Goal: Task Accomplishment & Management: Complete application form

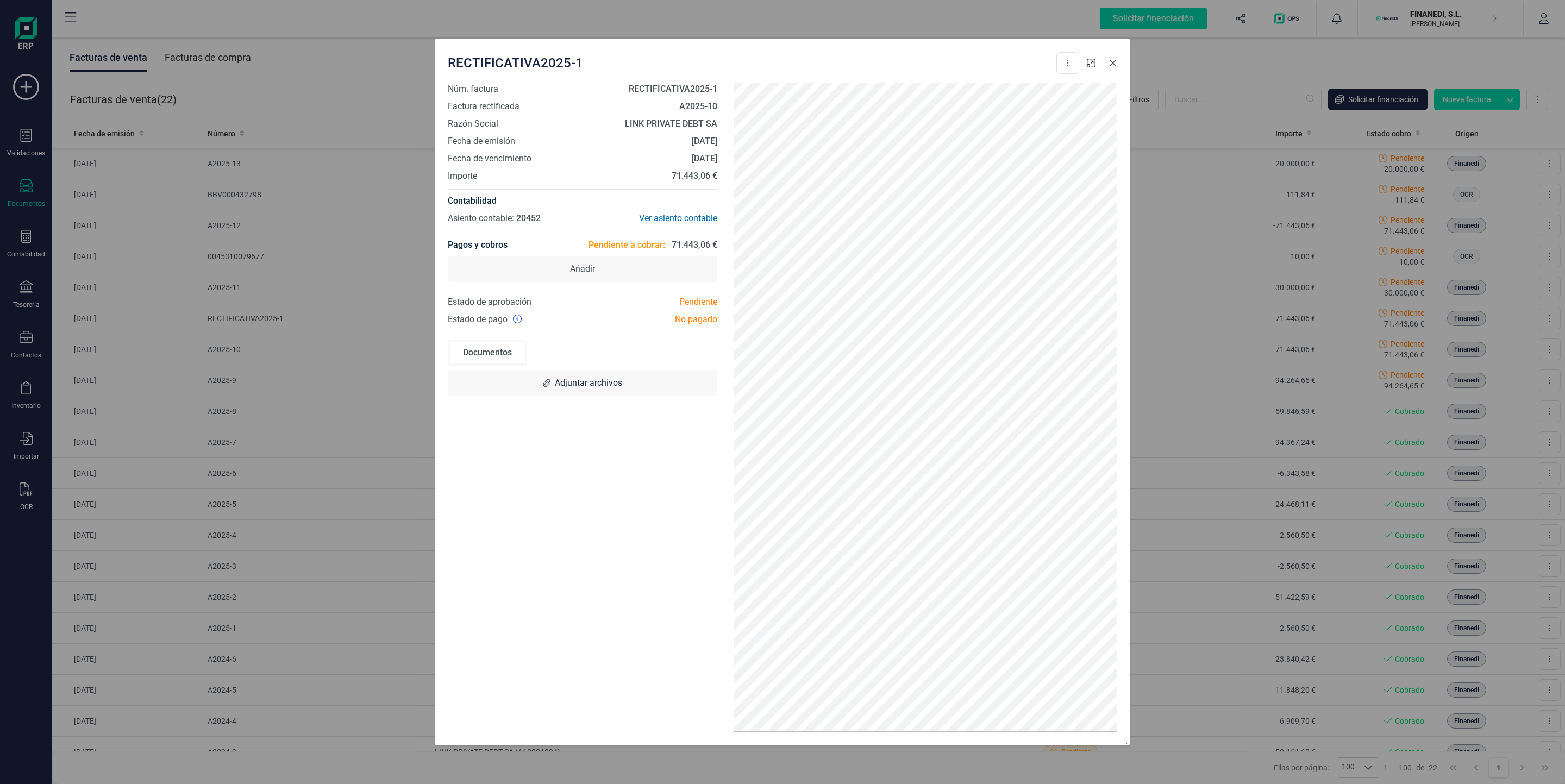
click at [1119, 59] on button "Close" at bounding box center [1113, 63] width 18 height 18
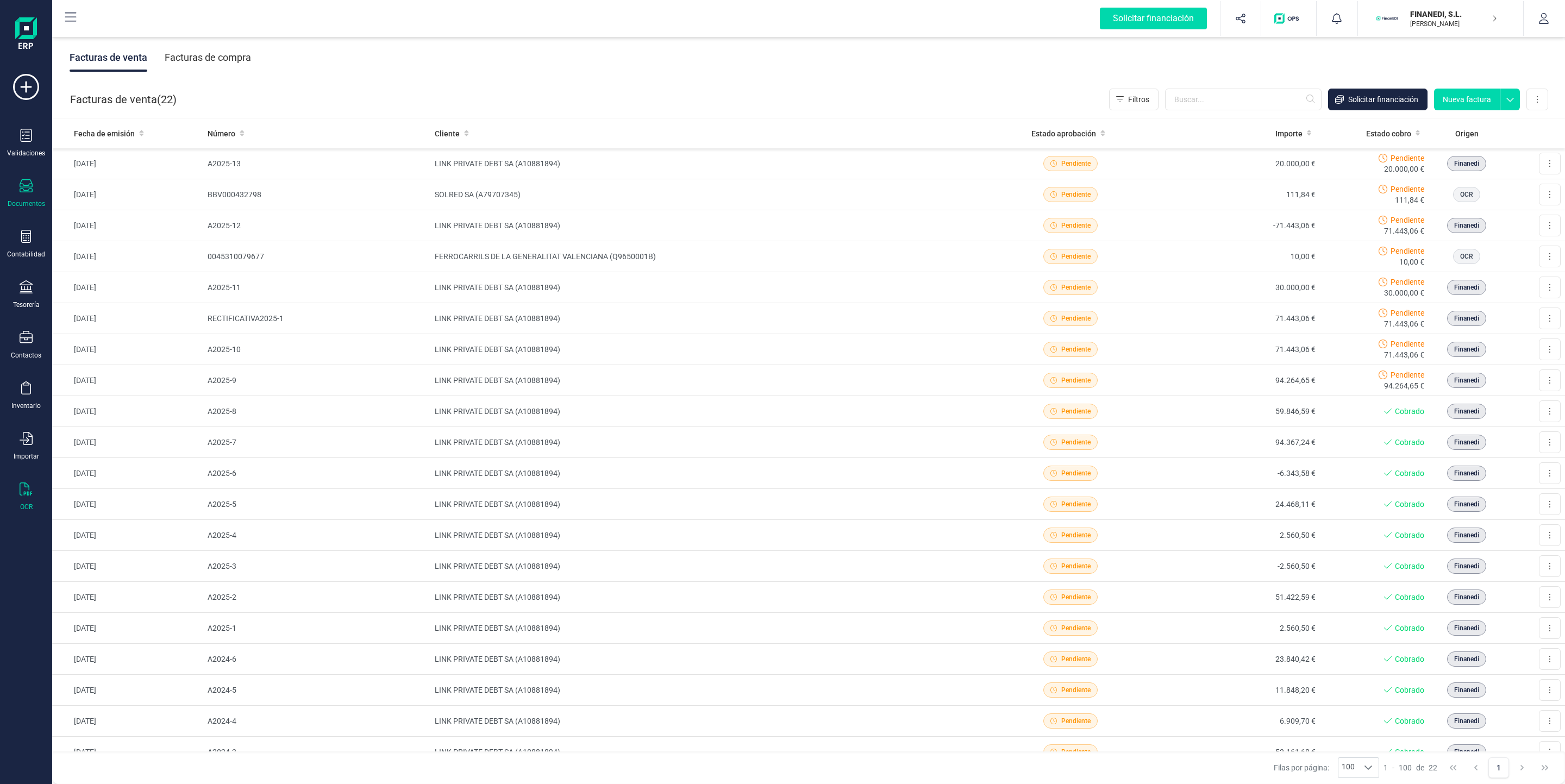
click at [29, 495] on icon at bounding box center [26, 489] width 13 height 13
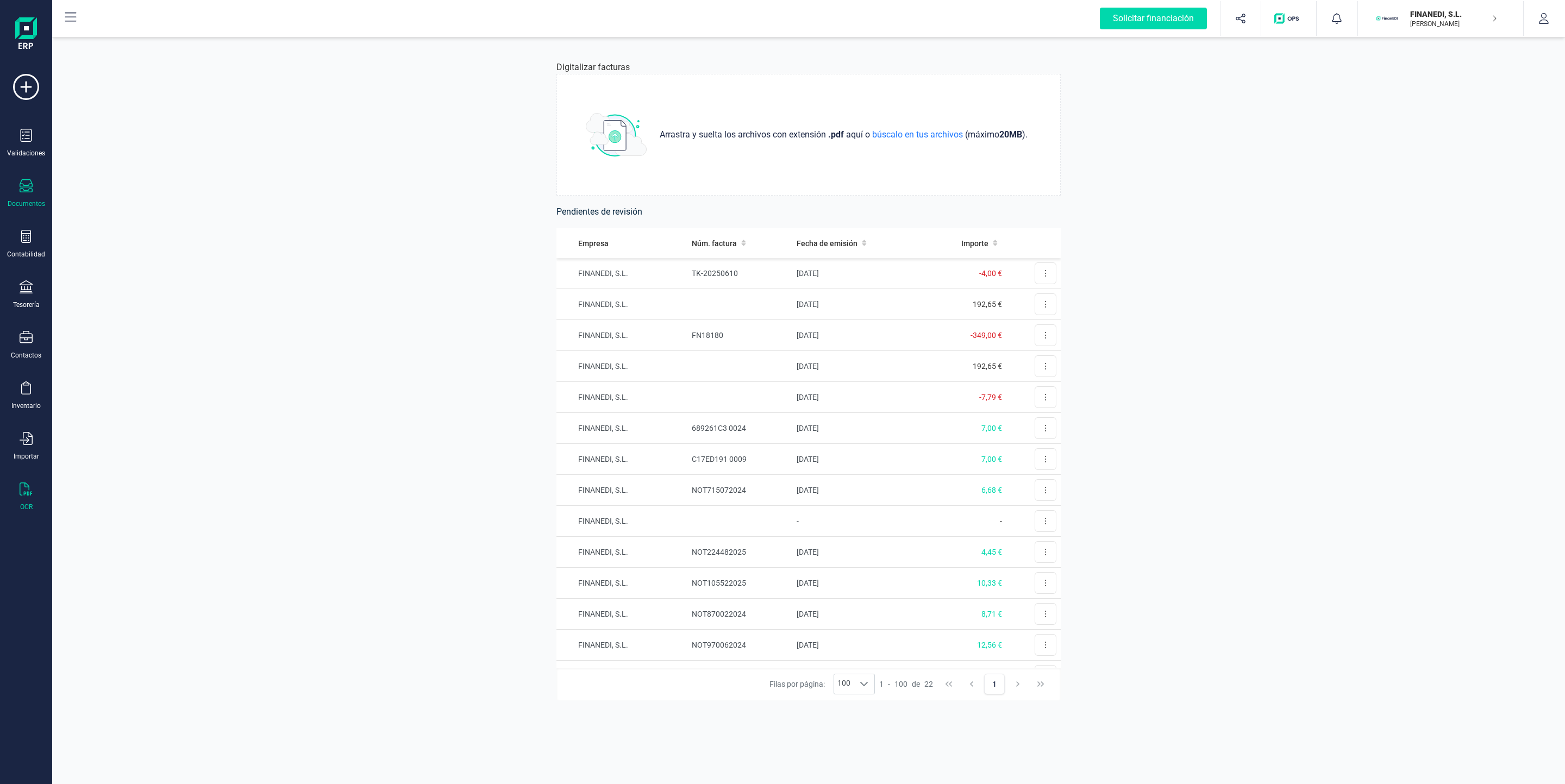
click at [33, 192] on div "Documentos" at bounding box center [26, 194] width 43 height 28
click at [134, 226] on div at bounding box center [126, 225] width 20 height 4
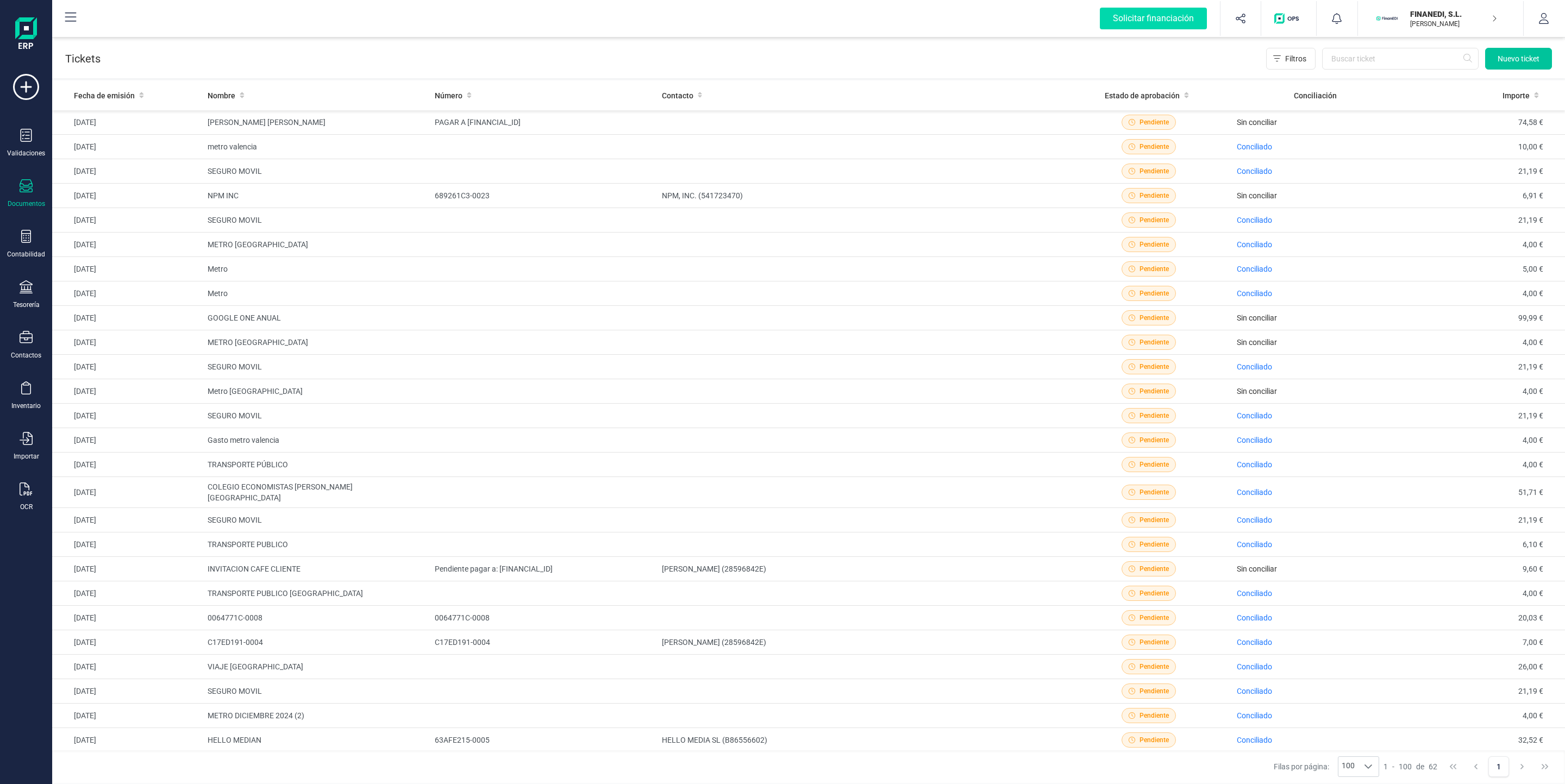
click at [1520, 51] on button "Nuevo ticket" at bounding box center [1518, 59] width 67 height 22
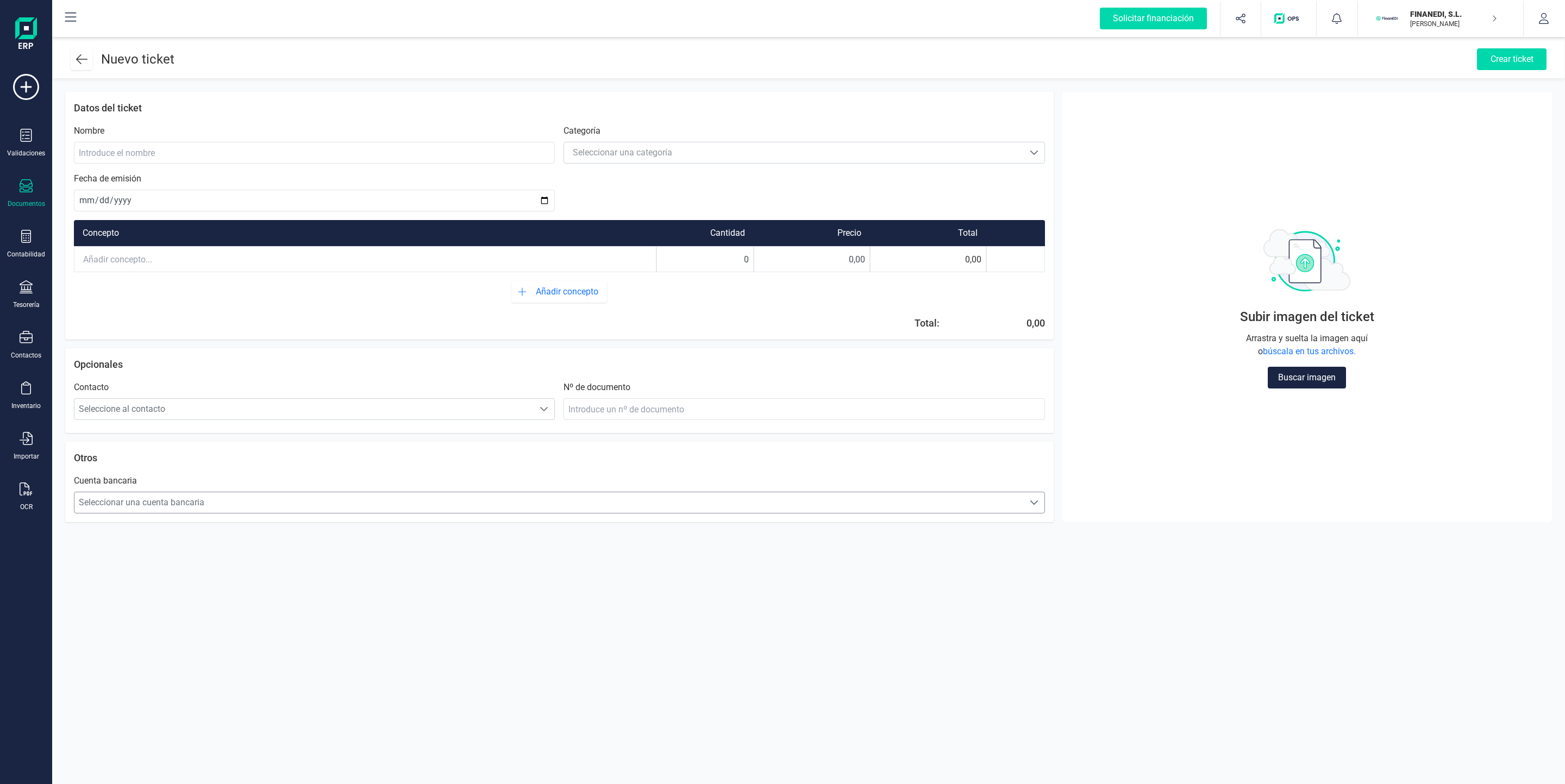
click at [270, 510] on span "Seleccionar una cuenta bancaria" at bounding box center [549, 503] width 950 height 22
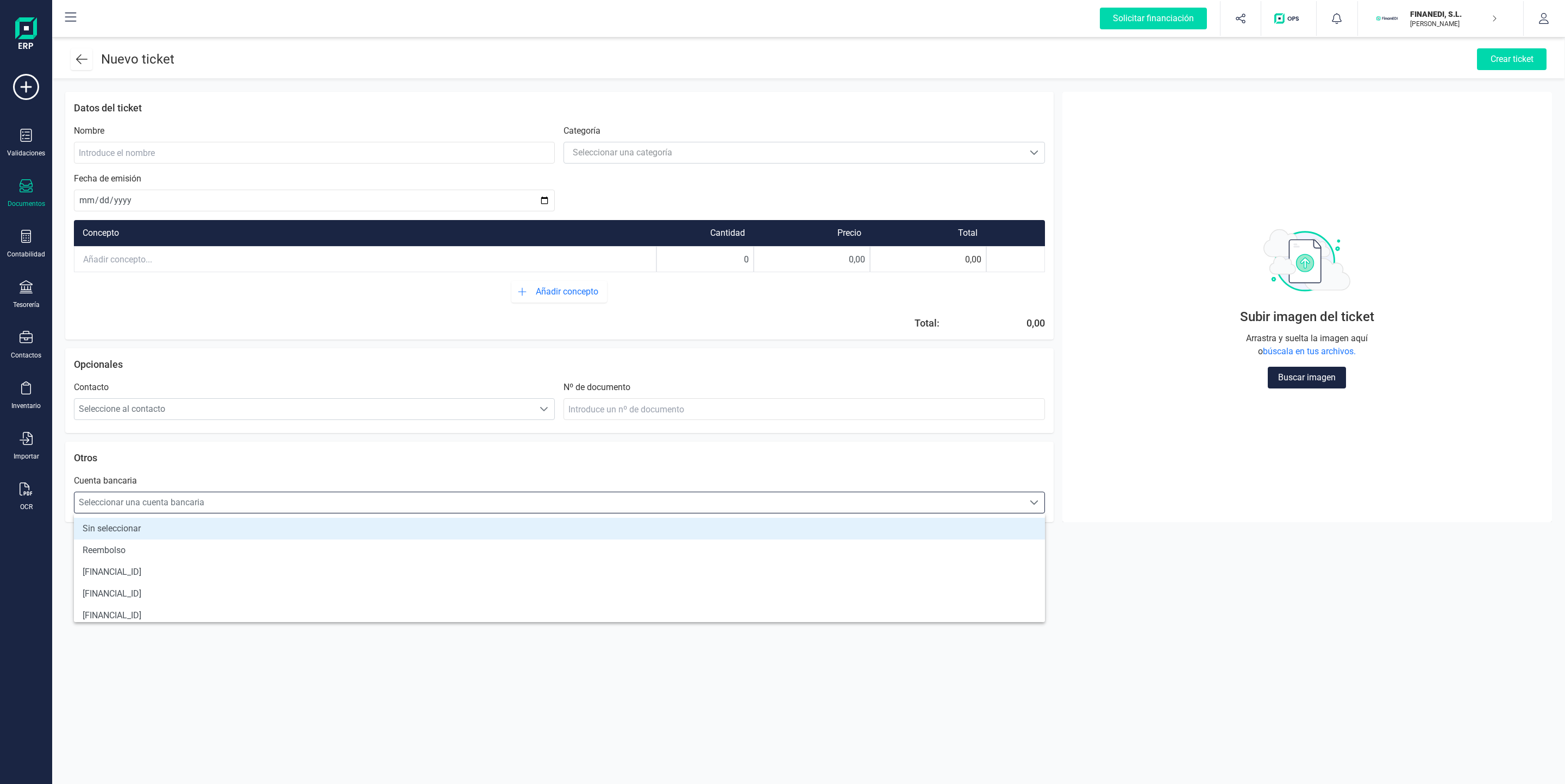
scroll to position [7, 47]
click at [262, 546] on li "Reembolso" at bounding box center [559, 550] width 971 height 22
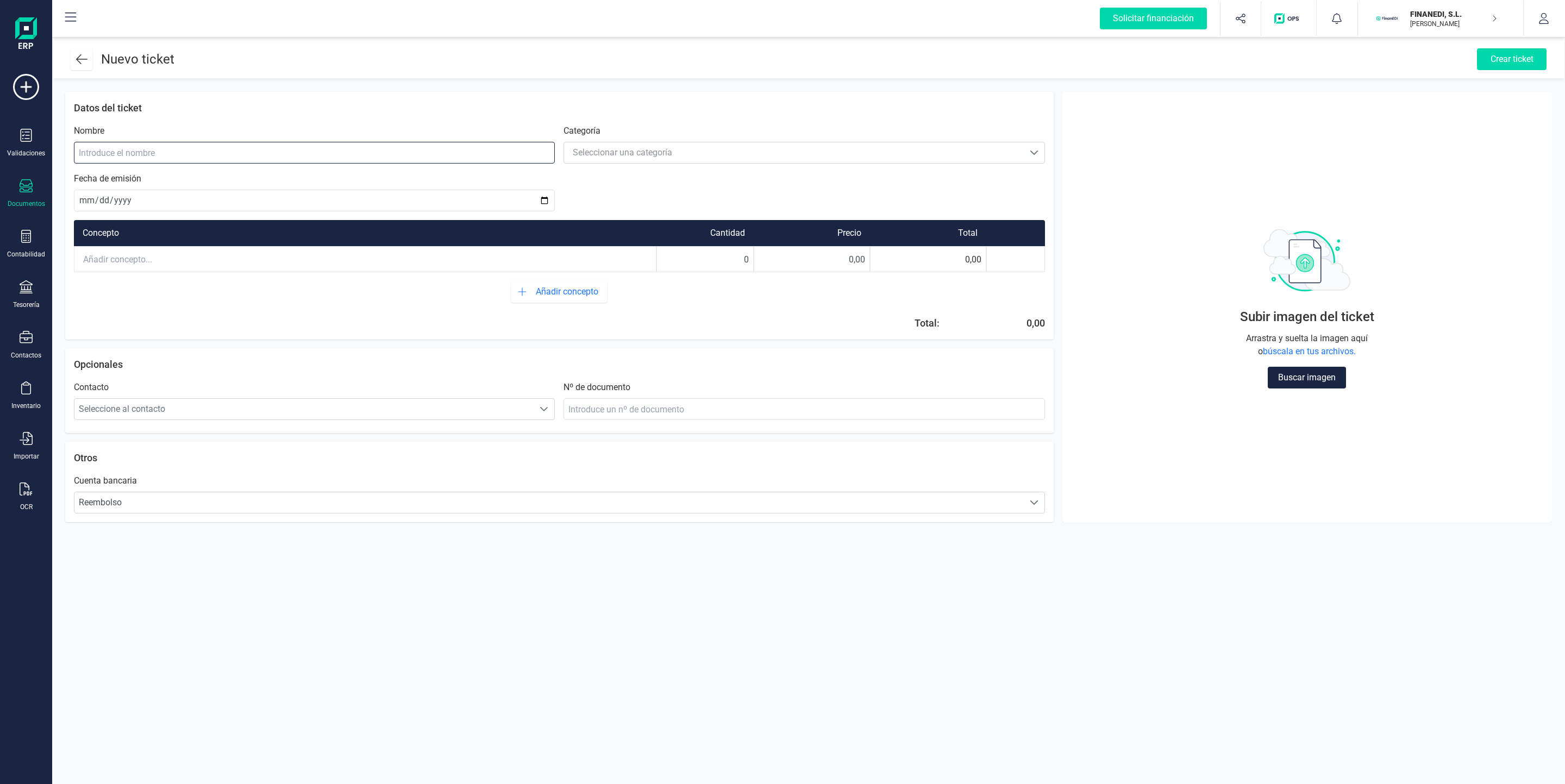
click at [169, 150] on input at bounding box center [314, 152] width 481 height 22
click at [613, 147] on div "Seleccionar una categoría" at bounding box center [622, 152] width 100 height 13
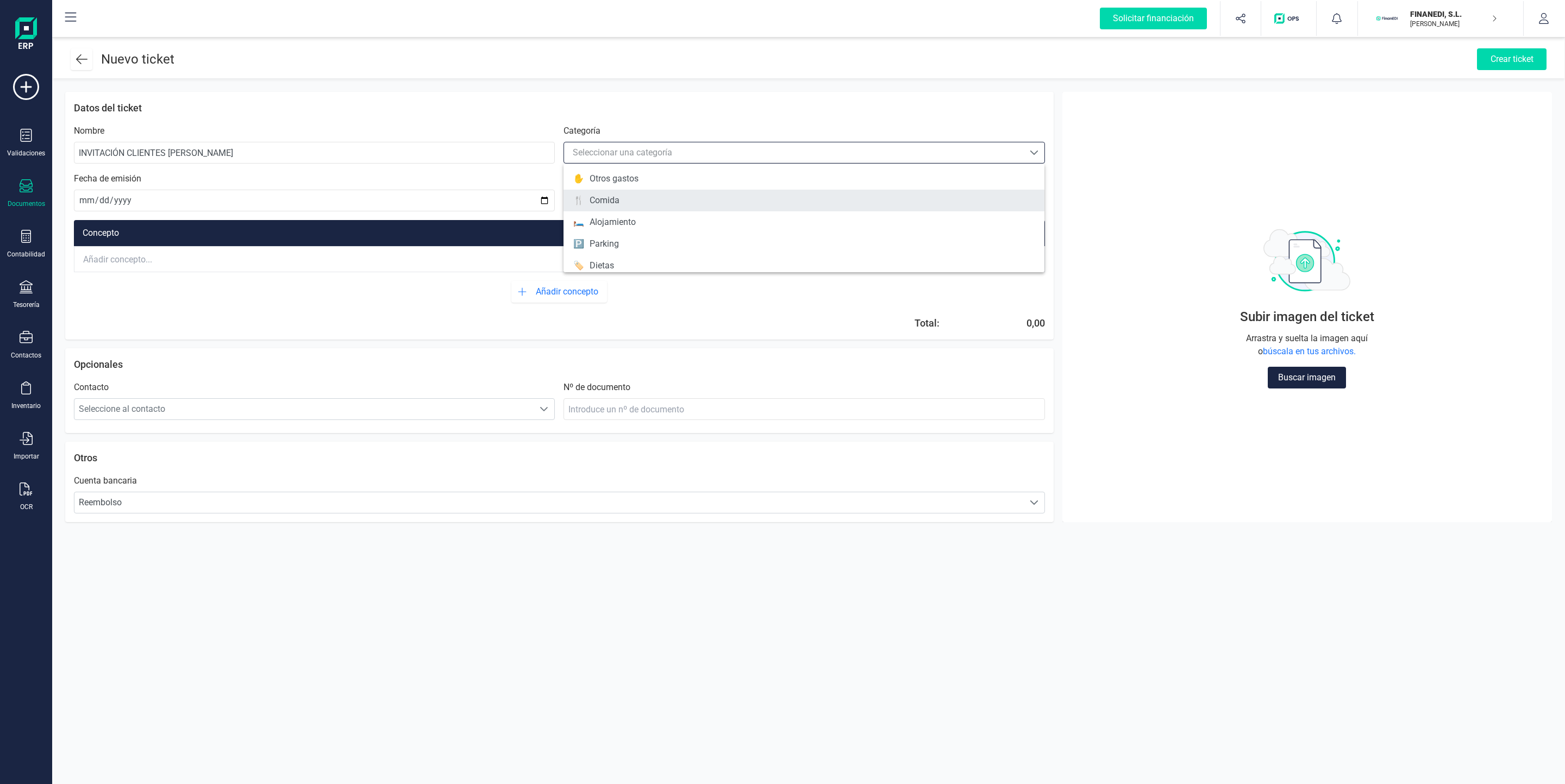
click at [624, 209] on li "🍴 Comida" at bounding box center [803, 201] width 481 height 22
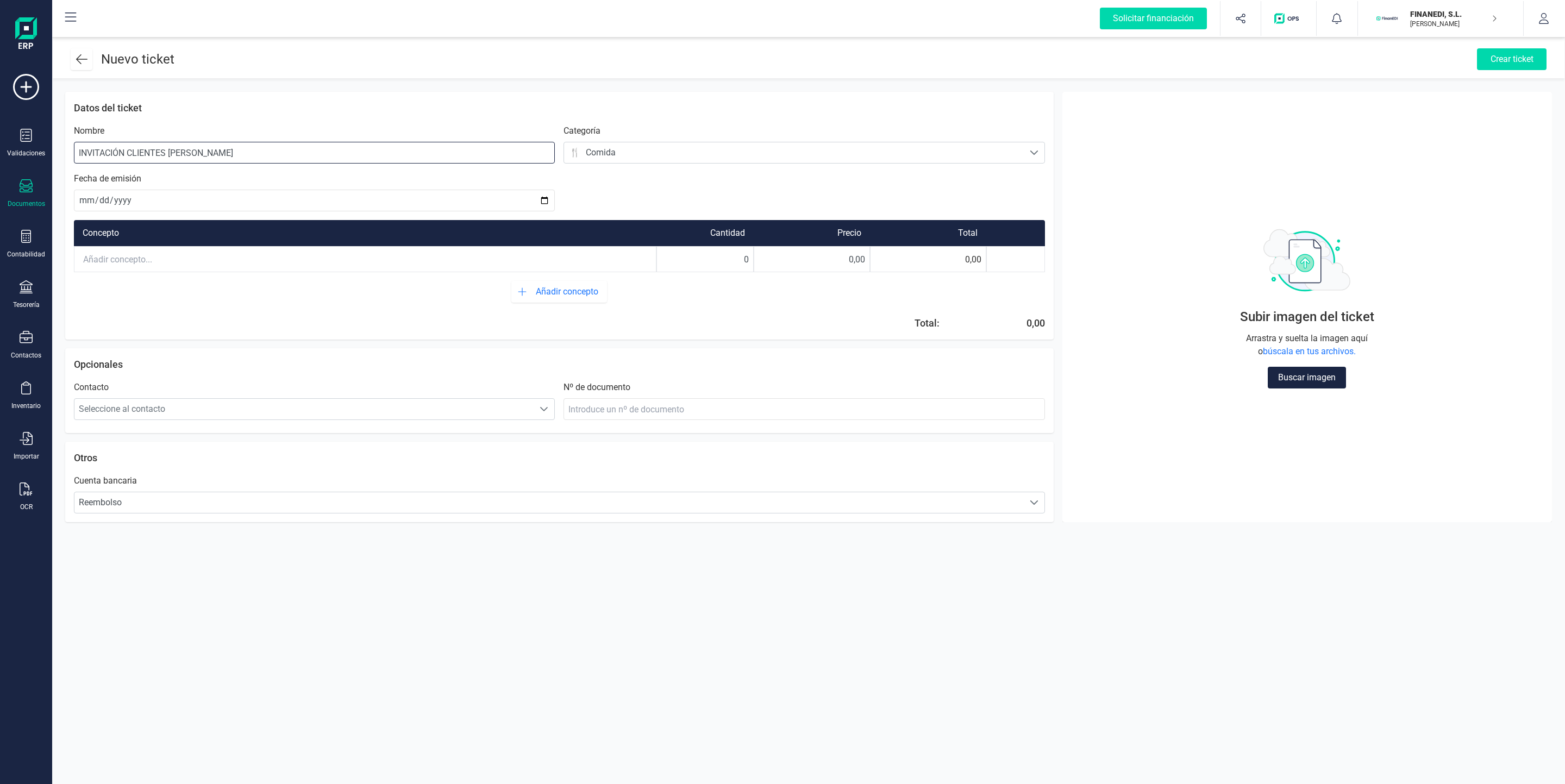
drag, startPoint x: 240, startPoint y: 150, endPoint x: 45, endPoint y: 192, distance: 199.5
click at [45, 192] on div "Solicitar financiación Validaciones Documentos Documentos Presupuestos Pedidos …" at bounding box center [782, 392] width 1565 height 784
type input "INVITACIÓN BAR"
click at [116, 253] on input "text" at bounding box center [365, 259] width 582 height 24
type input "1"
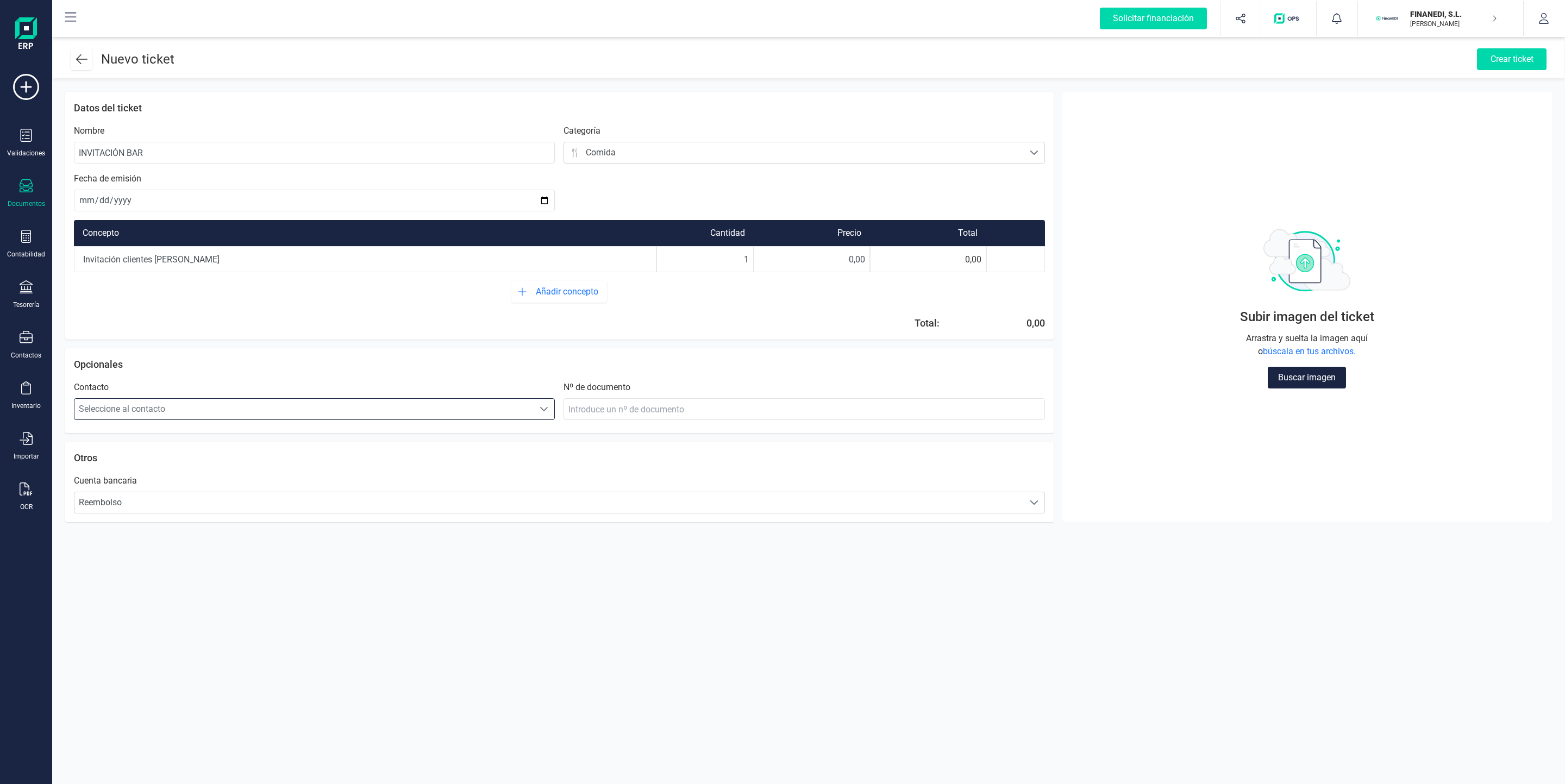
click at [960, 257] on div "0,00" at bounding box center [928, 259] width 117 height 26
click at [970, 261] on div "0,00" at bounding box center [928, 259] width 117 height 26
drag, startPoint x: 841, startPoint y: 264, endPoint x: 887, endPoint y: 262, distance: 46.0
click at [887, 262] on div "Invitación clientes [PERSON_NAME] 1 0,00 0,00" at bounding box center [559, 259] width 971 height 26
type input "6,50"
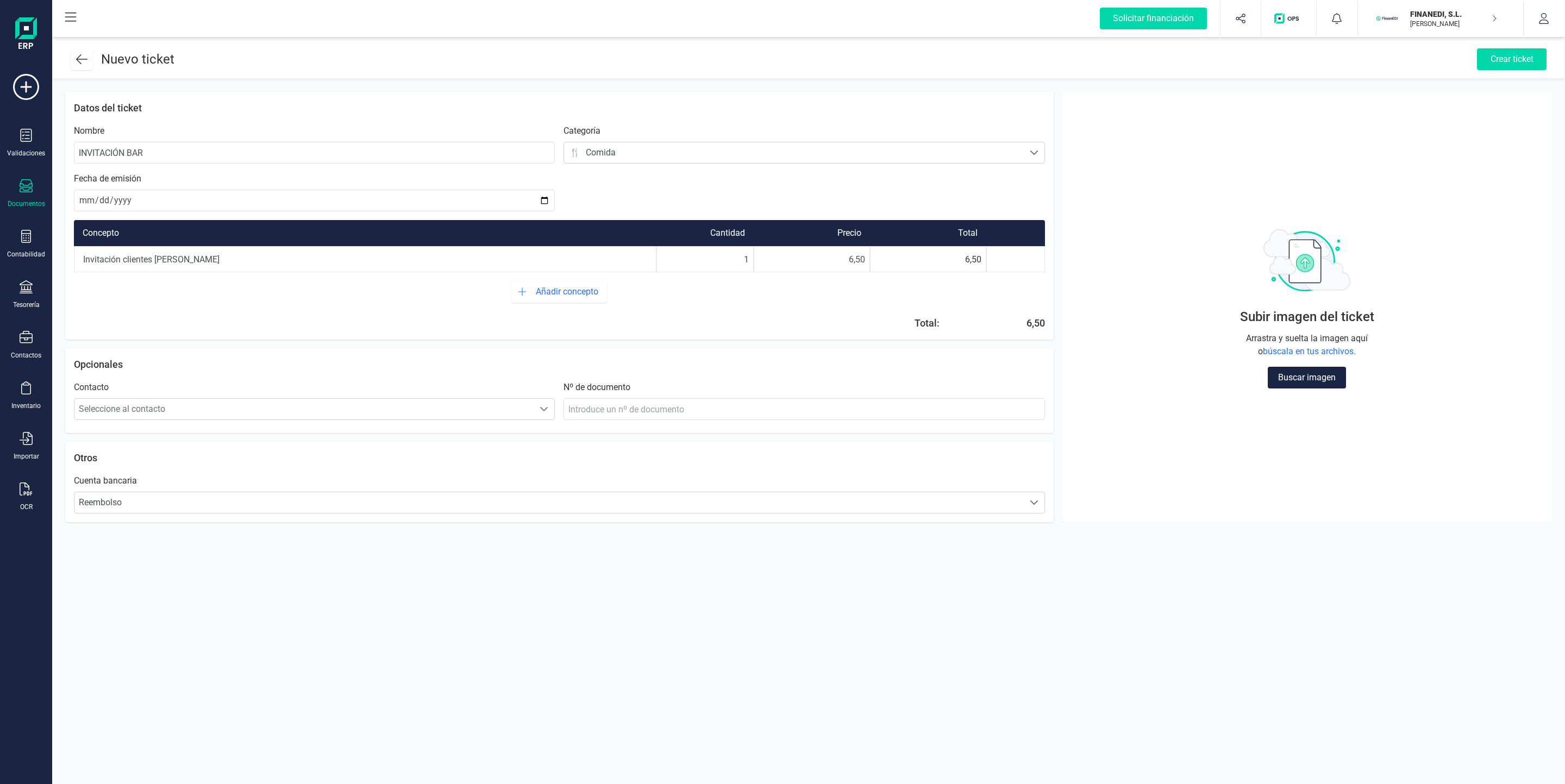
click at [1321, 384] on div "Buscar imagen" at bounding box center [1306, 377] width 78 height 22
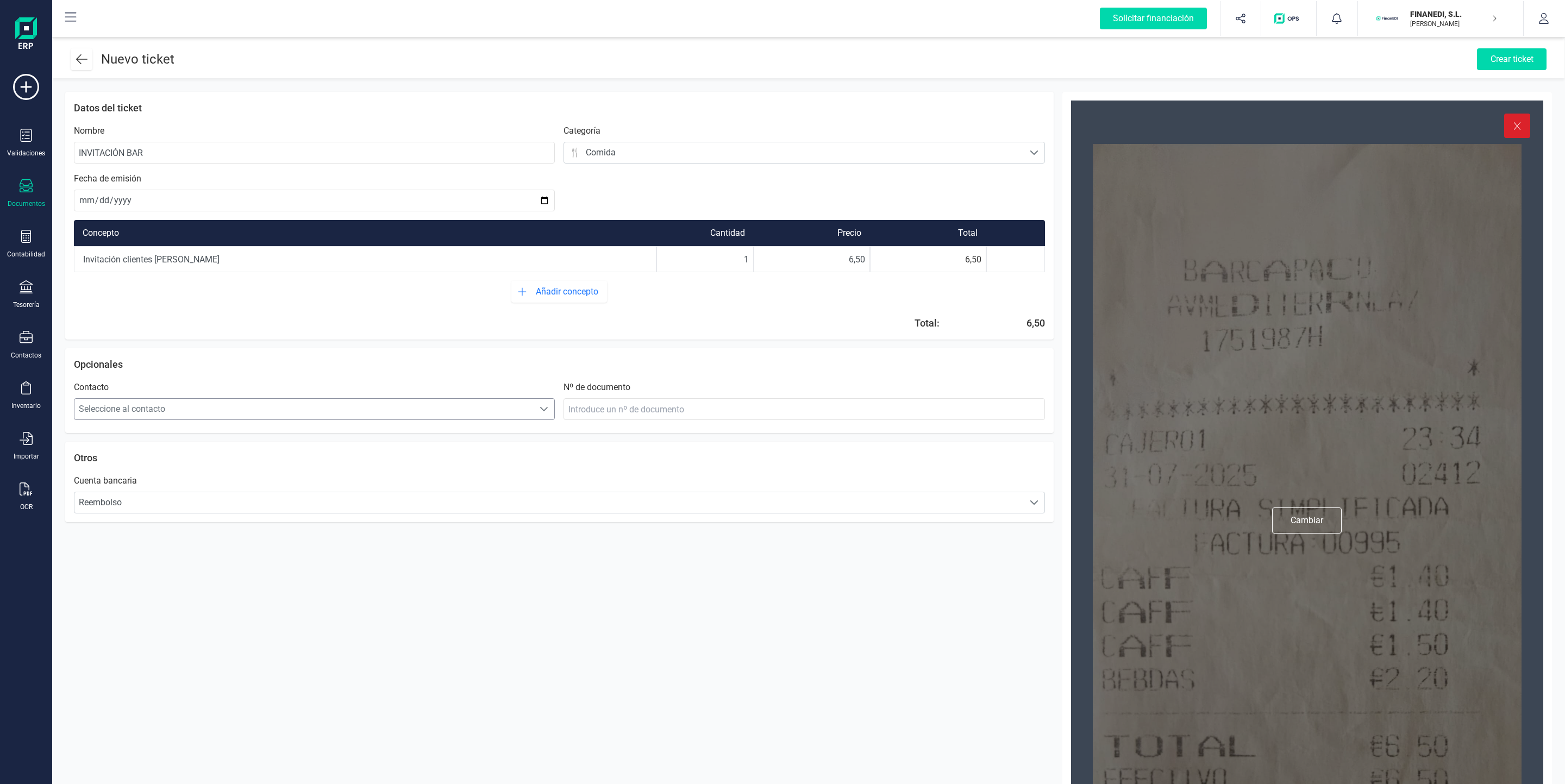
click at [326, 413] on span "Seleccione al contacto" at bounding box center [304, 409] width 460 height 22
click at [786, 652] on div "Ticket 0.12 MB Datos del ticket Nombre INVITACIÓN BAR Categoría Seleccionar una…" at bounding box center [559, 520] width 988 height 859
click at [649, 403] on input at bounding box center [803, 409] width 481 height 22
paste input "[FINANCIAL_ID] que"
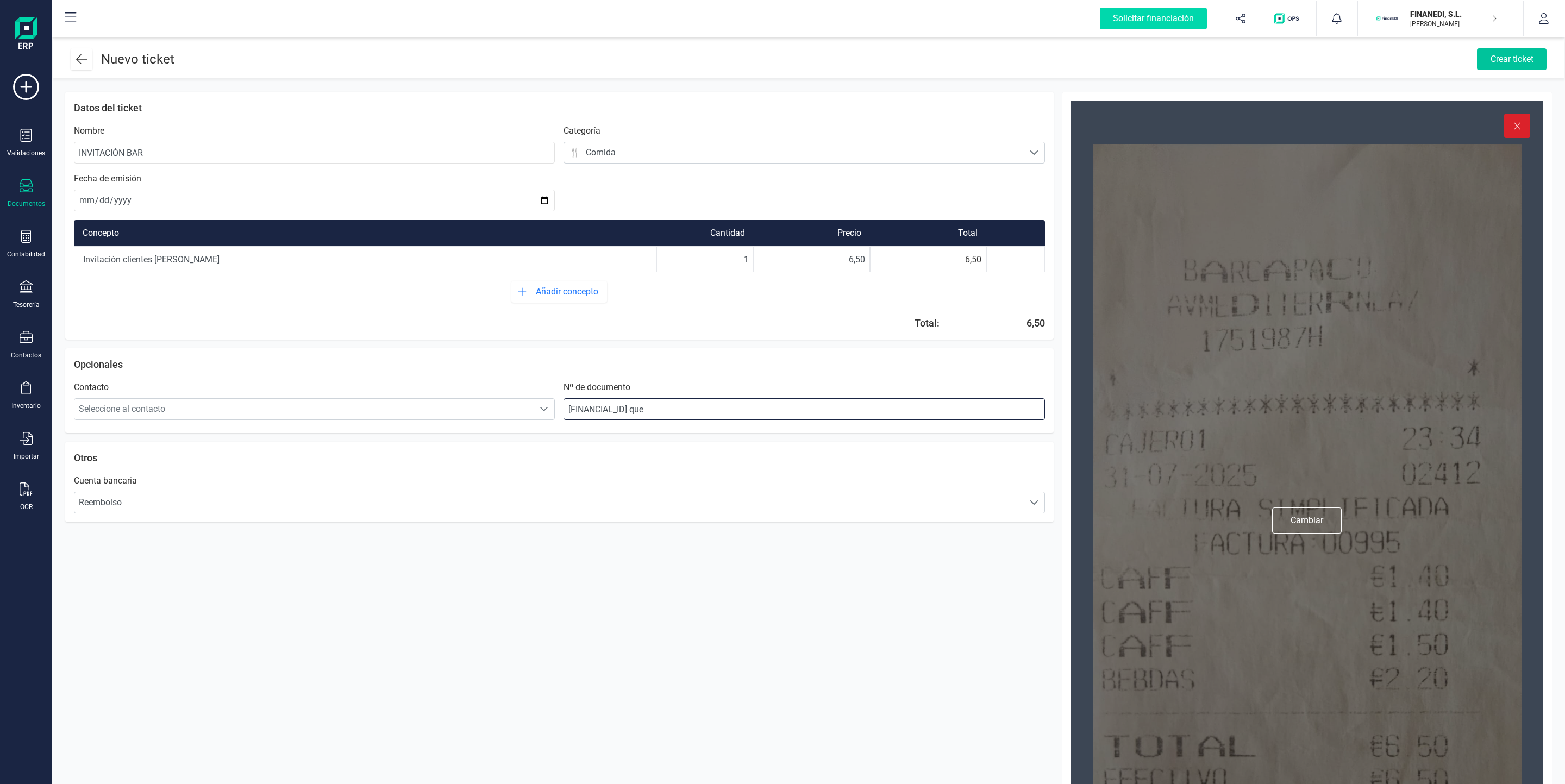
type input "[FINANCIAL_ID] que"
click at [1508, 56] on div "Crear ticket" at bounding box center [1511, 59] width 70 height 22
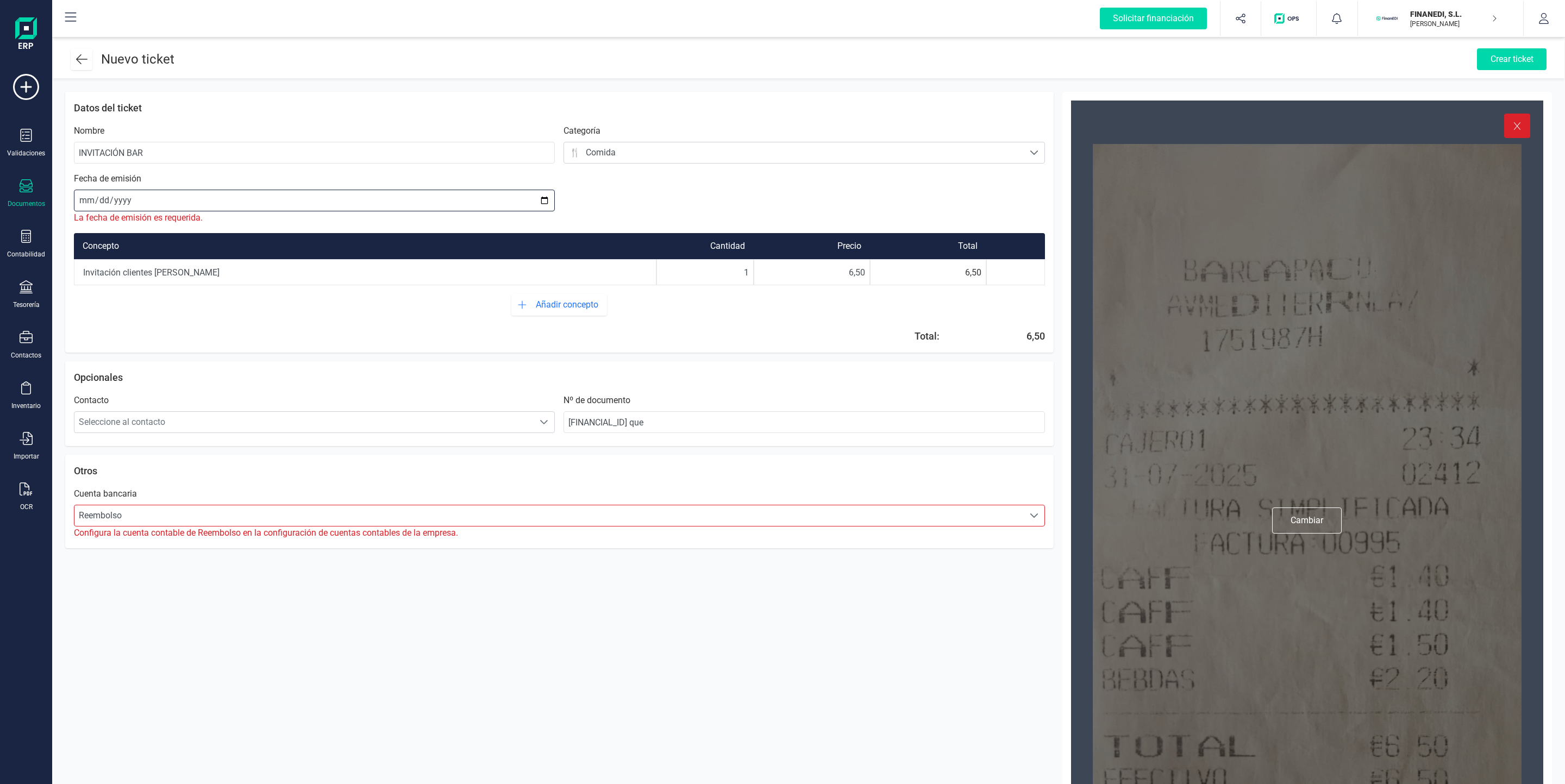
click at [78, 199] on input "date" at bounding box center [314, 201] width 481 height 22
